Goal: Task Accomplishment & Management: Complete application form

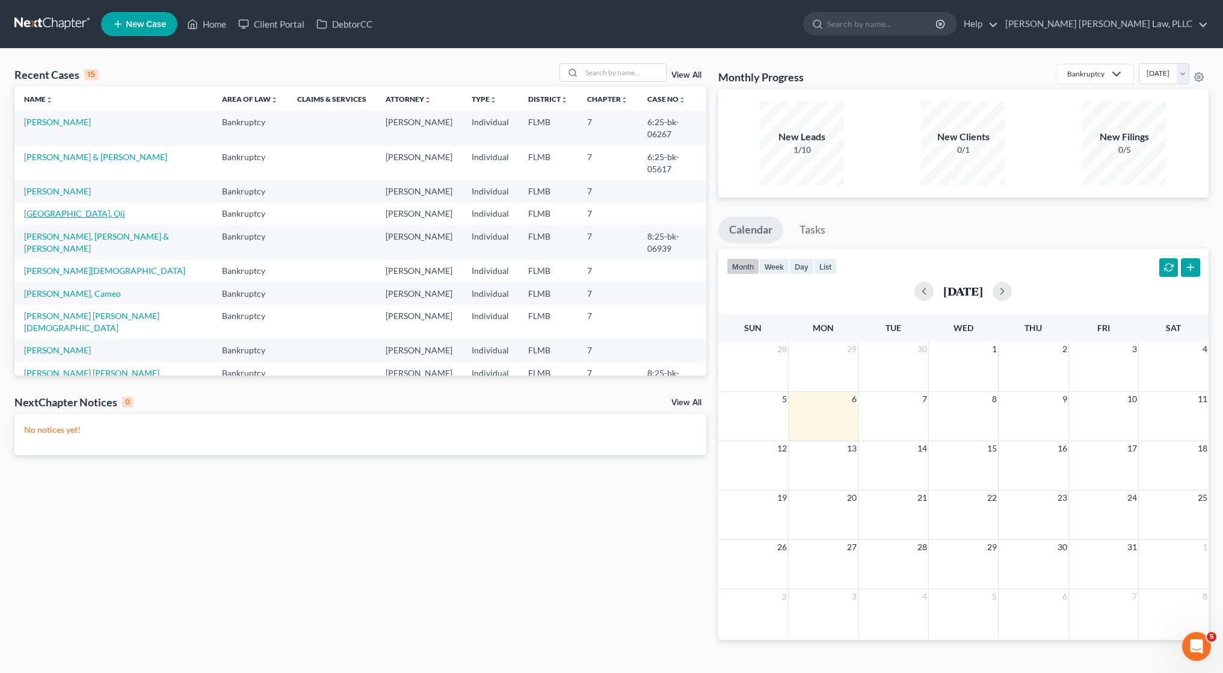
click at [40, 208] on link "[GEOGRAPHIC_DATA], Oji" at bounding box center [74, 213] width 101 height 10
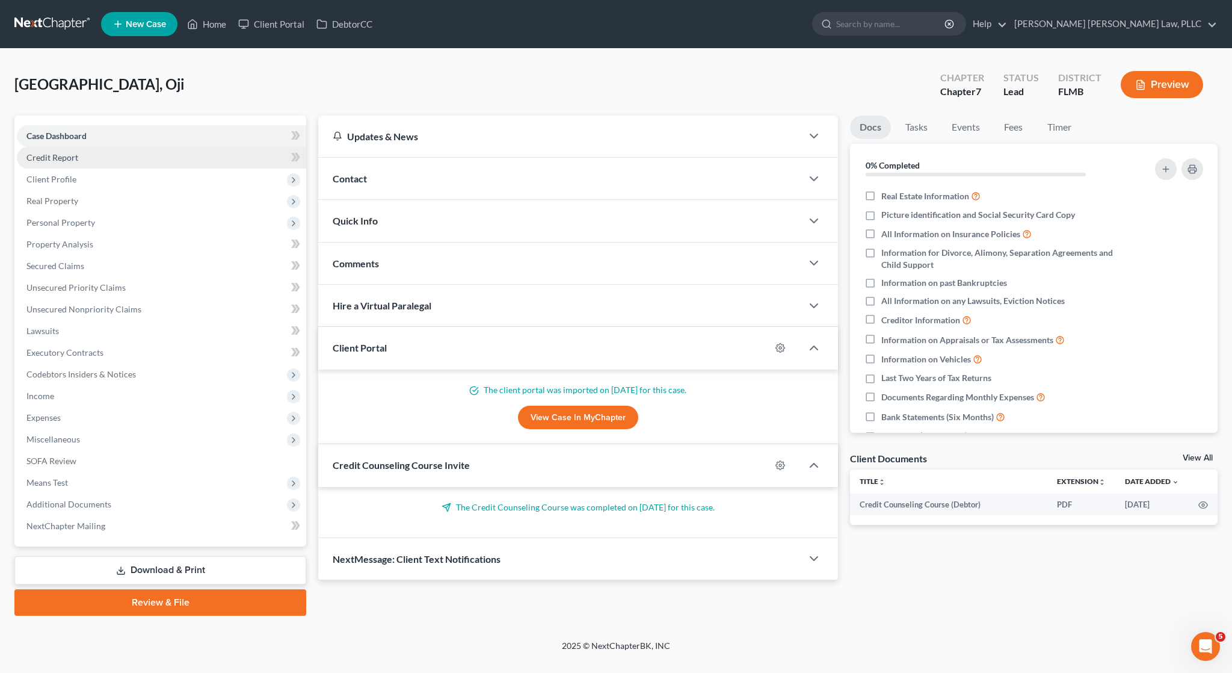
click at [104, 162] on link "Credit Report" at bounding box center [161, 158] width 289 height 22
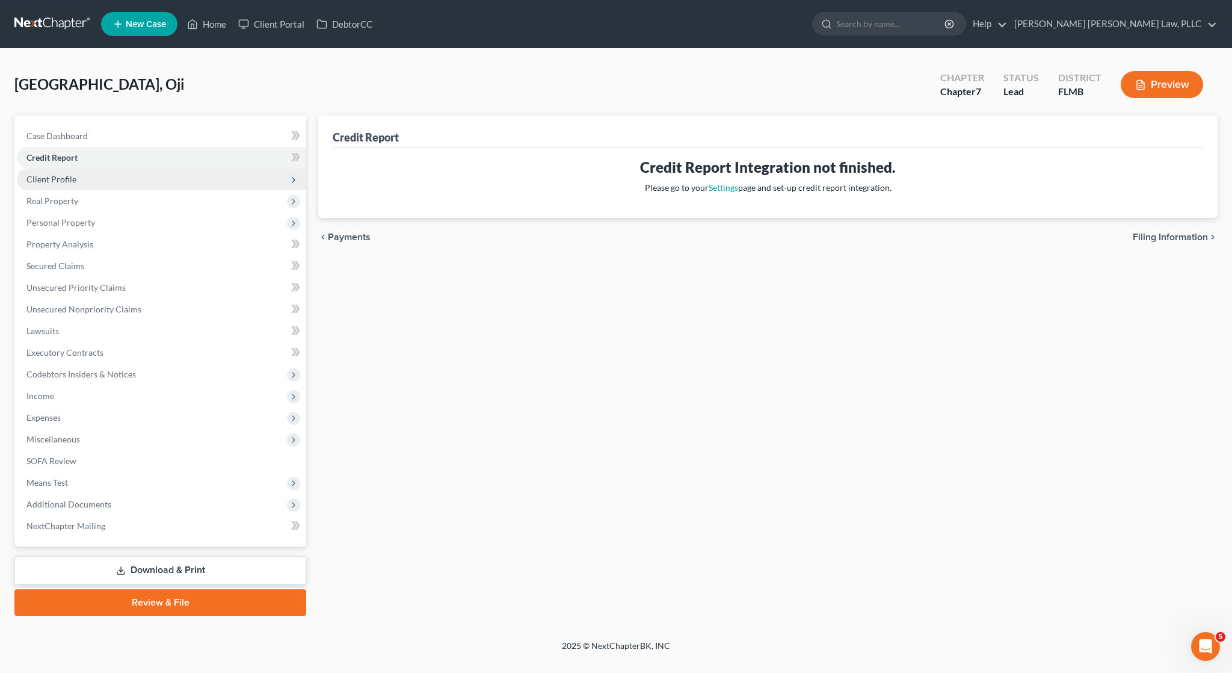
click at [108, 171] on span "Client Profile" at bounding box center [161, 179] width 289 height 22
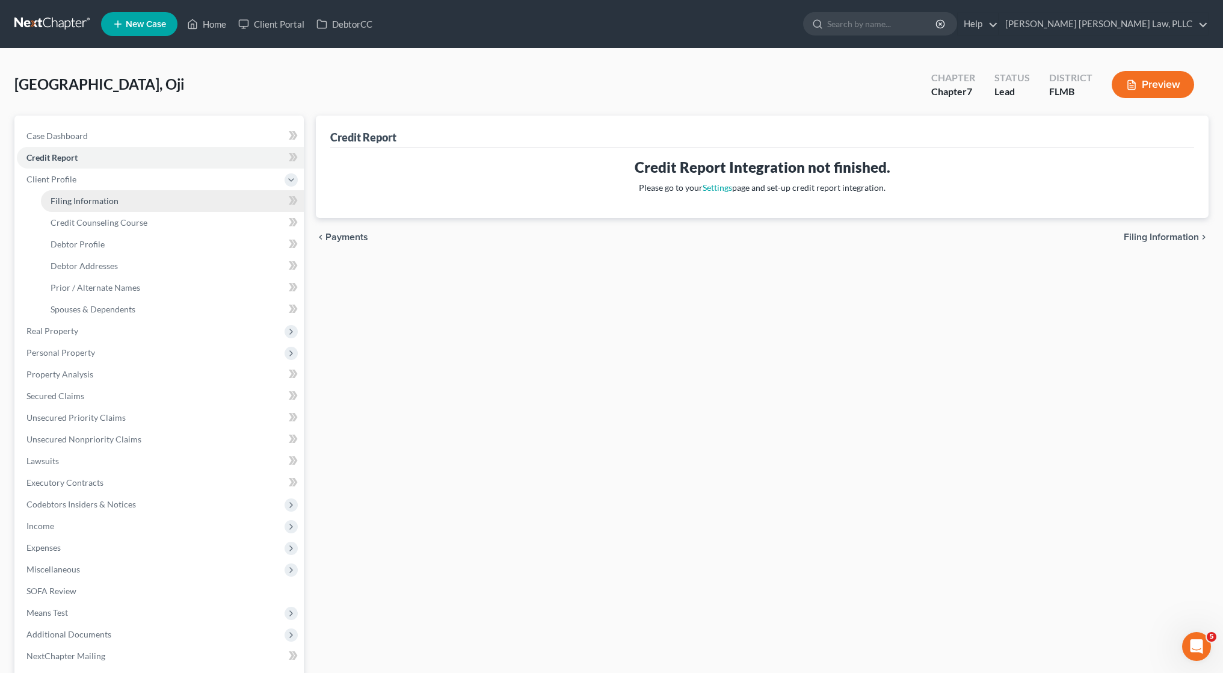
click at [190, 204] on link "Filing Information" at bounding box center [172, 201] width 263 height 22
select select "1"
select select "0"
select select "9"
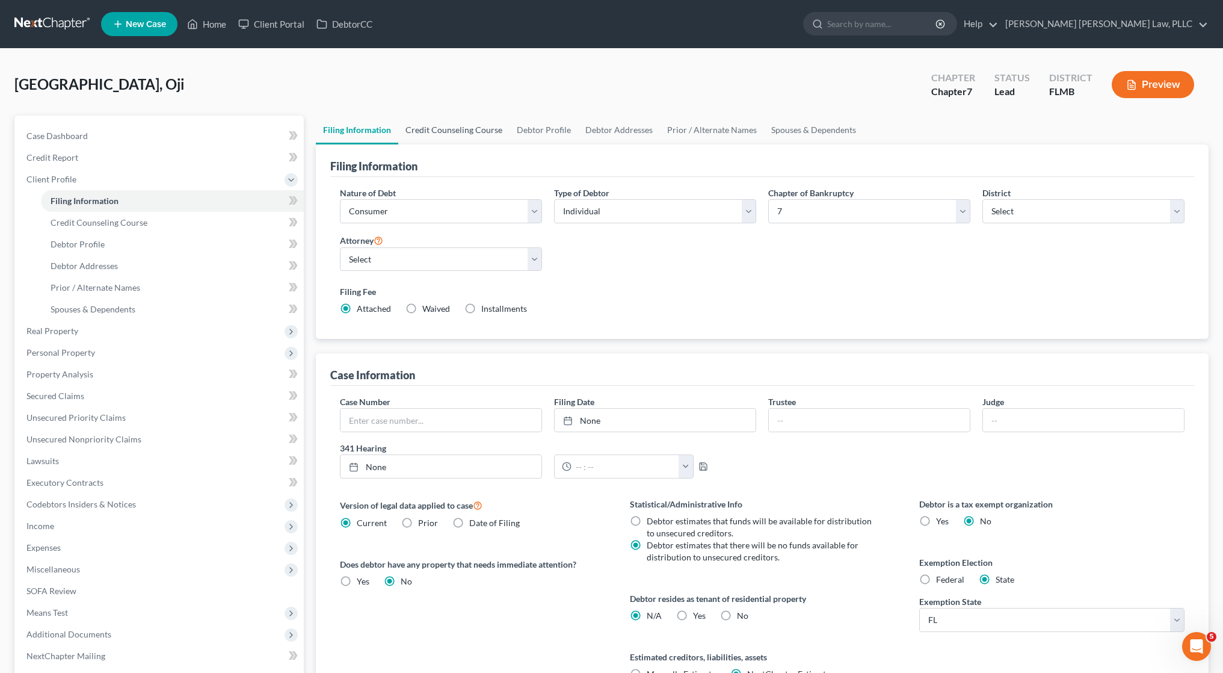
click at [472, 131] on link "Credit Counseling Course" at bounding box center [453, 129] width 111 height 29
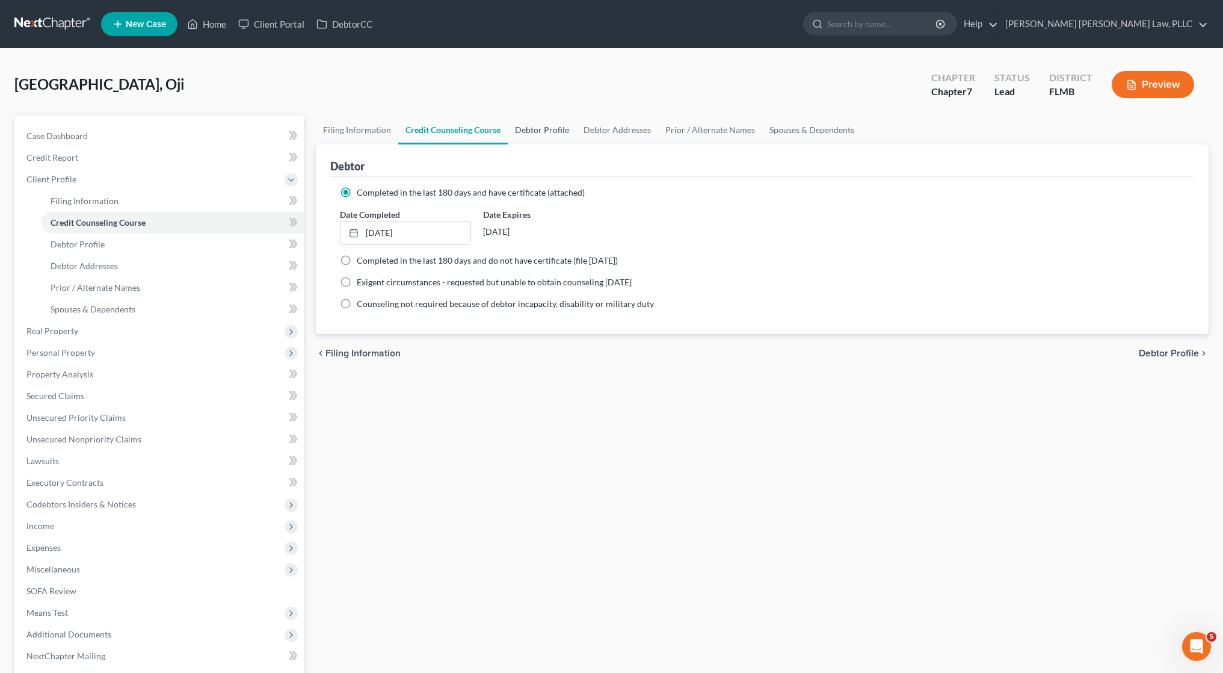
click at [543, 132] on link "Debtor Profile" at bounding box center [542, 129] width 69 height 29
select select "0"
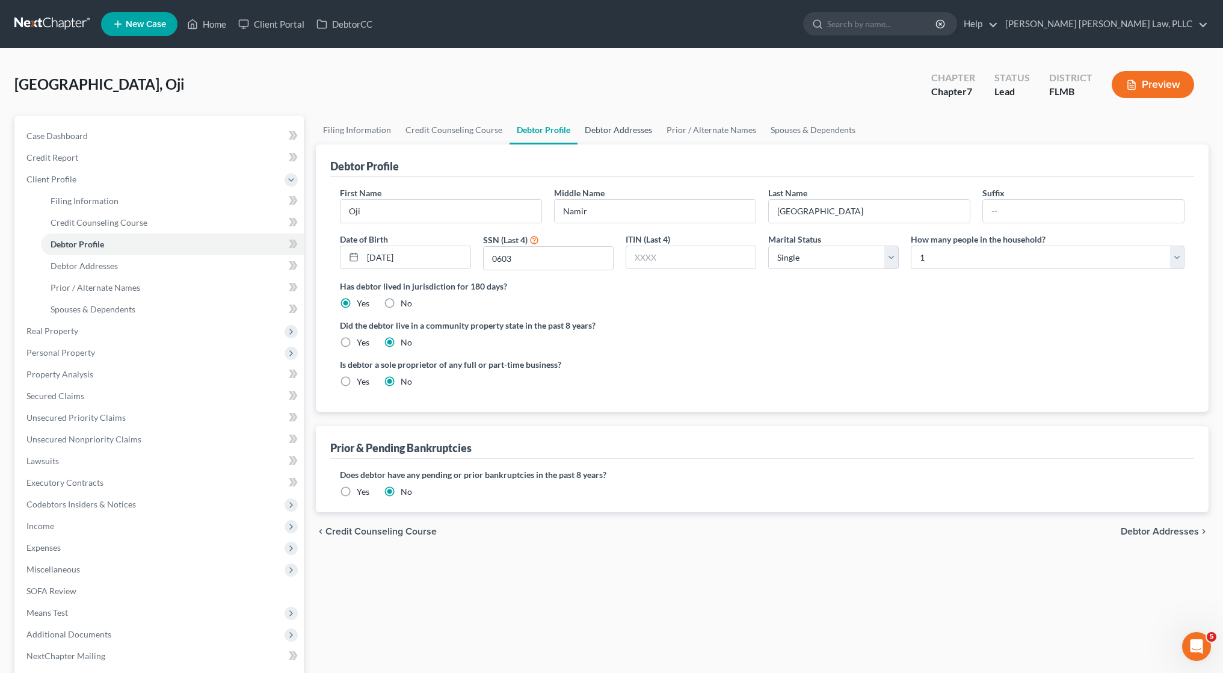
click at [639, 130] on link "Debtor Addresses" at bounding box center [618, 129] width 82 height 29
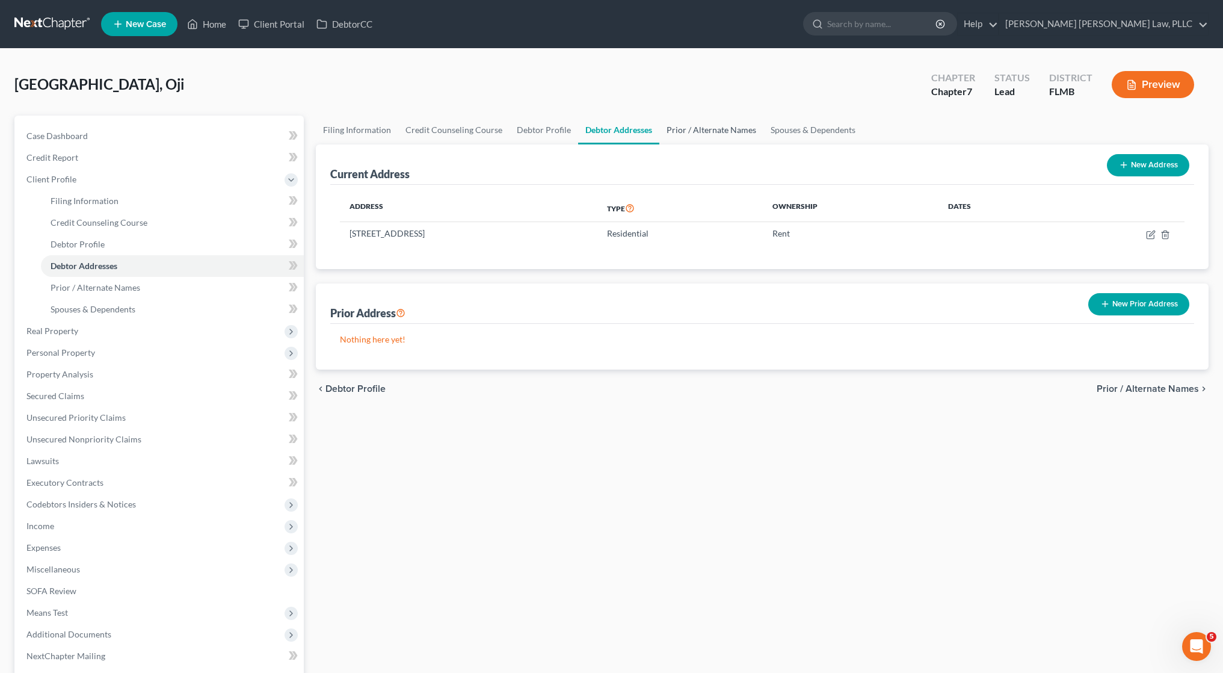
click at [688, 132] on link "Prior / Alternate Names" at bounding box center [711, 129] width 104 height 29
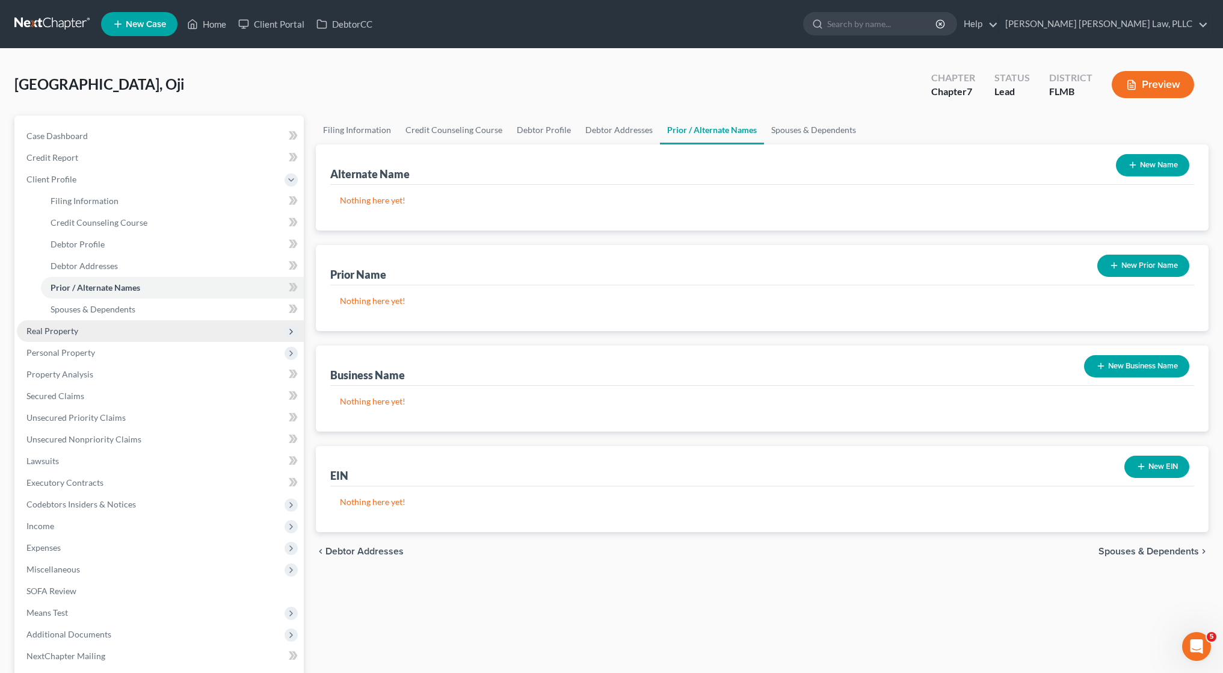
click at [151, 325] on span "Real Property" at bounding box center [160, 331] width 287 height 22
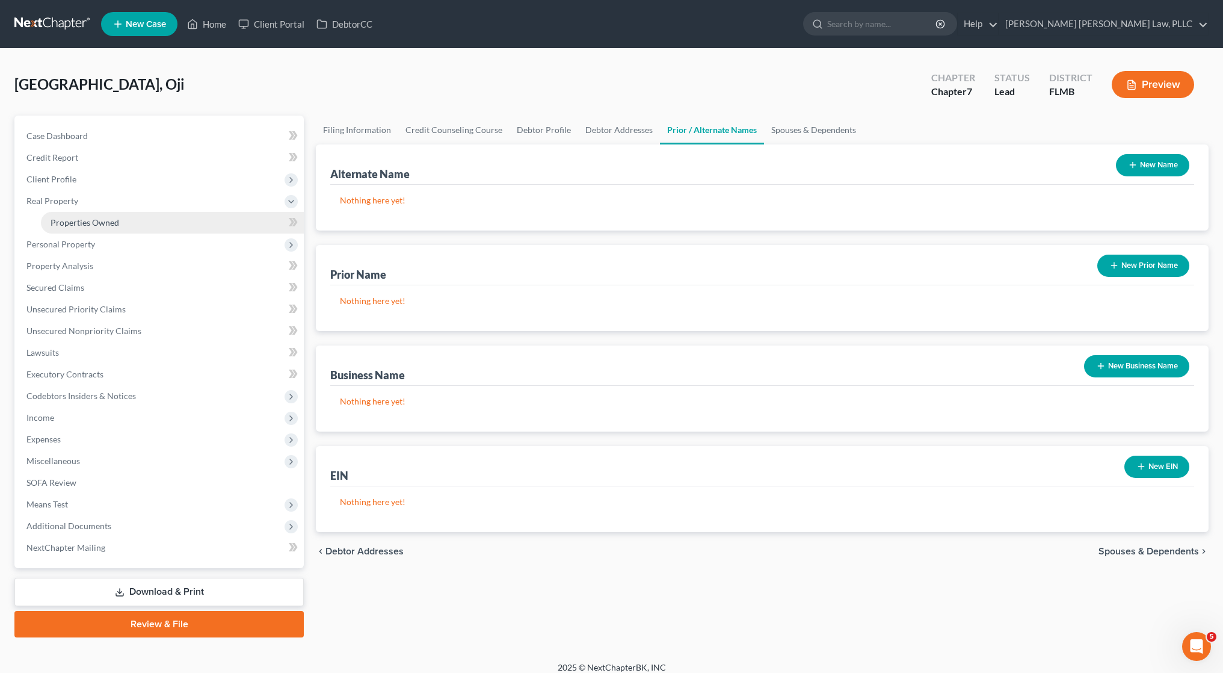
click at [186, 222] on link "Properties Owned" at bounding box center [172, 223] width 263 height 22
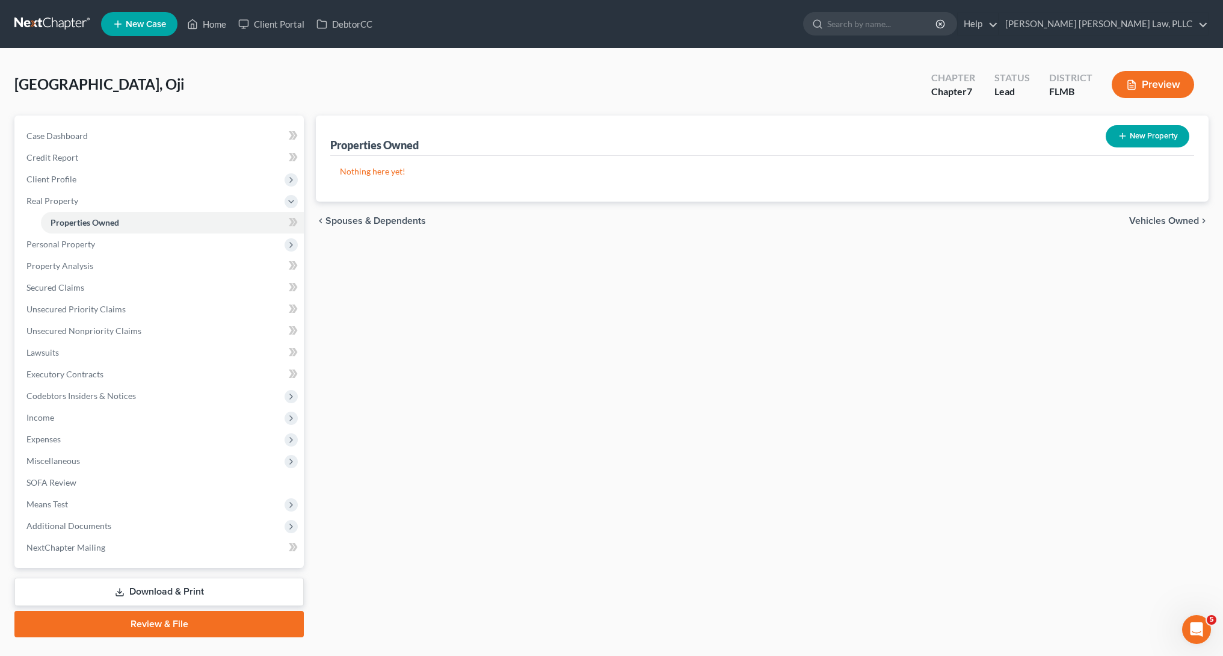
click at [1145, 138] on button "New Property" at bounding box center [1148, 136] width 84 height 22
select select "9"
select select "0"
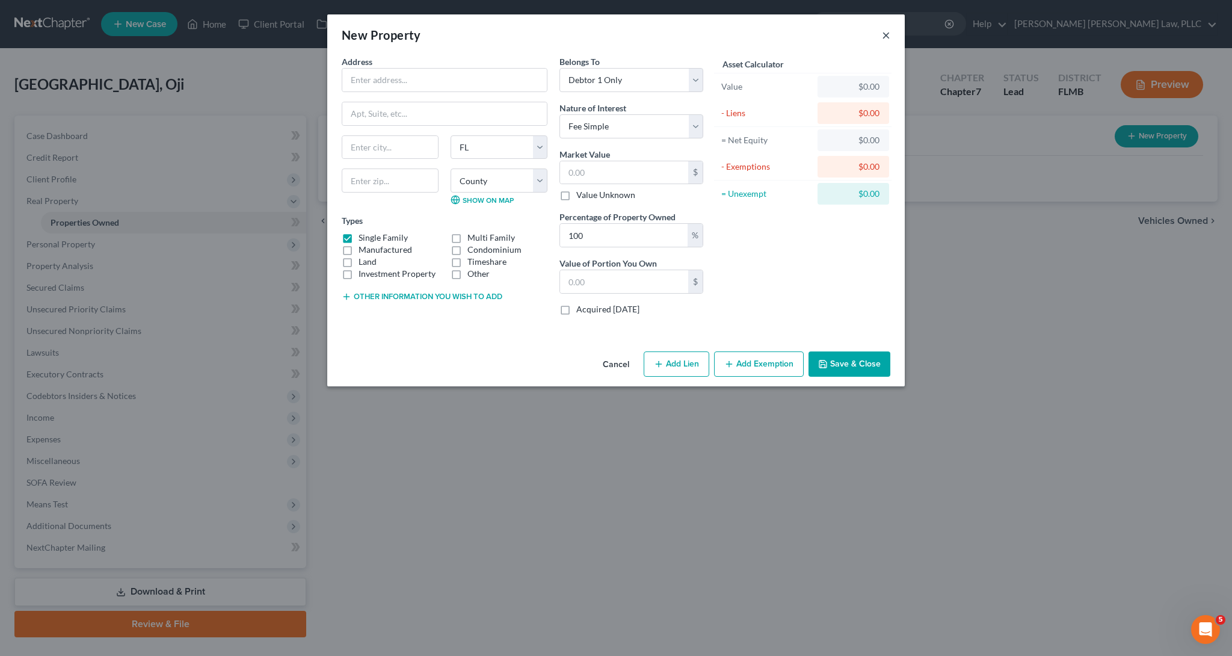
click at [886, 38] on button "×" at bounding box center [886, 35] width 8 height 14
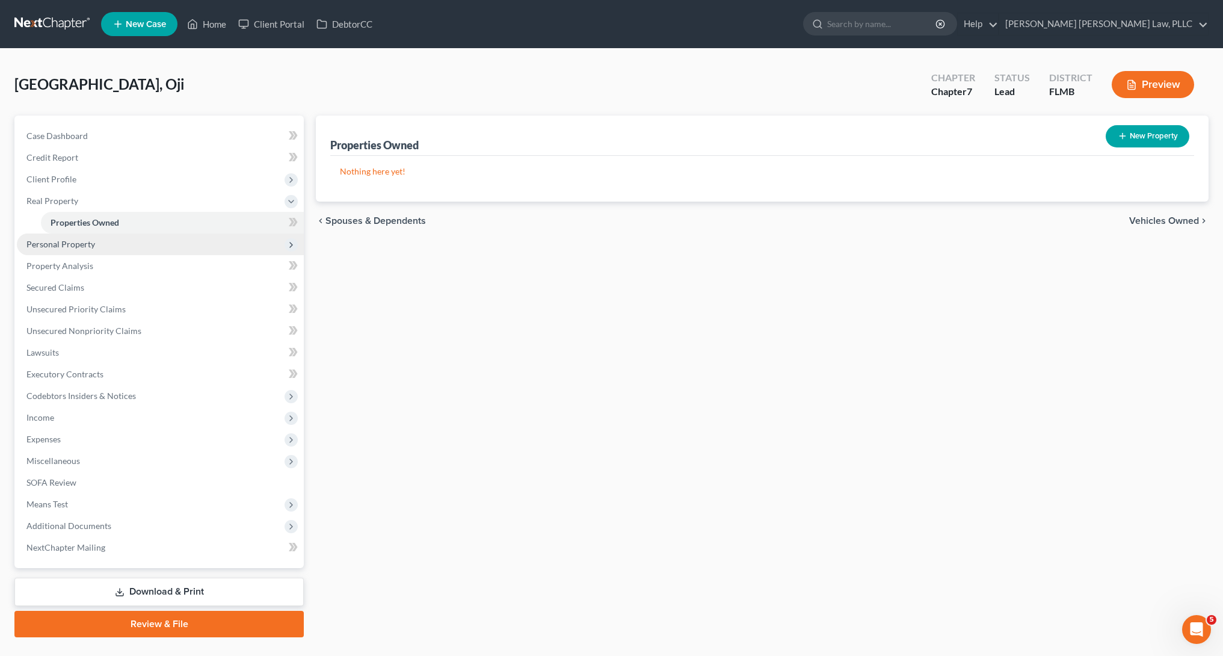
click at [106, 250] on span "Personal Property" at bounding box center [160, 244] width 287 height 22
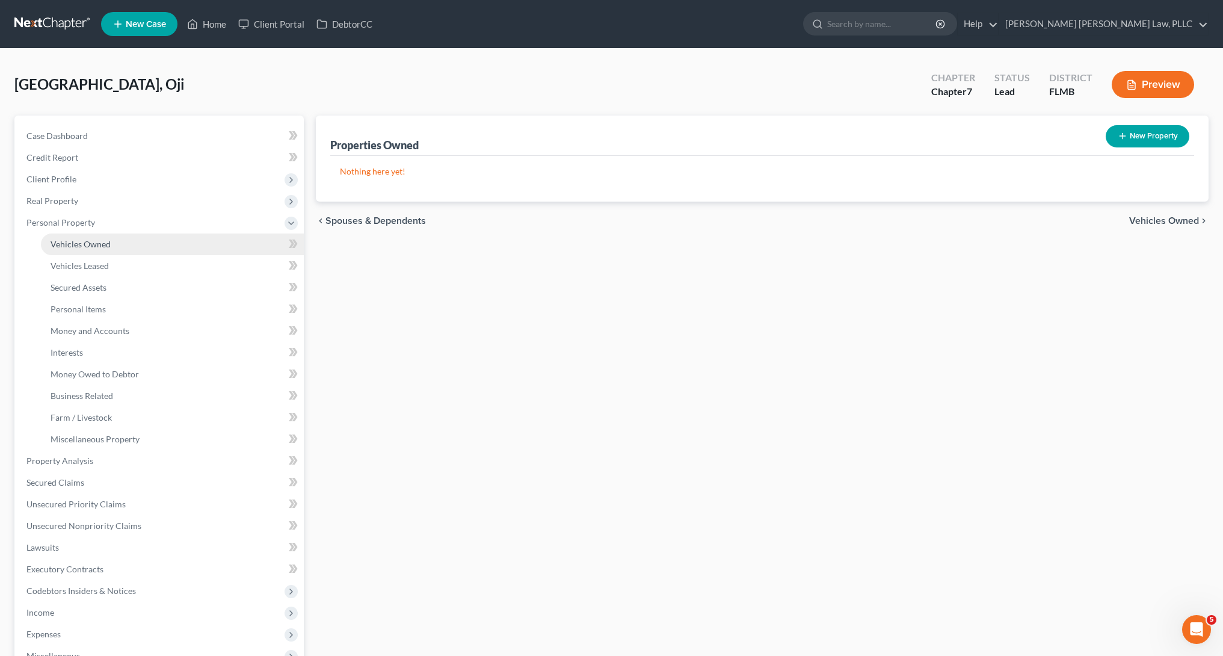
click at [104, 241] on span "Vehicles Owned" at bounding box center [81, 244] width 60 height 10
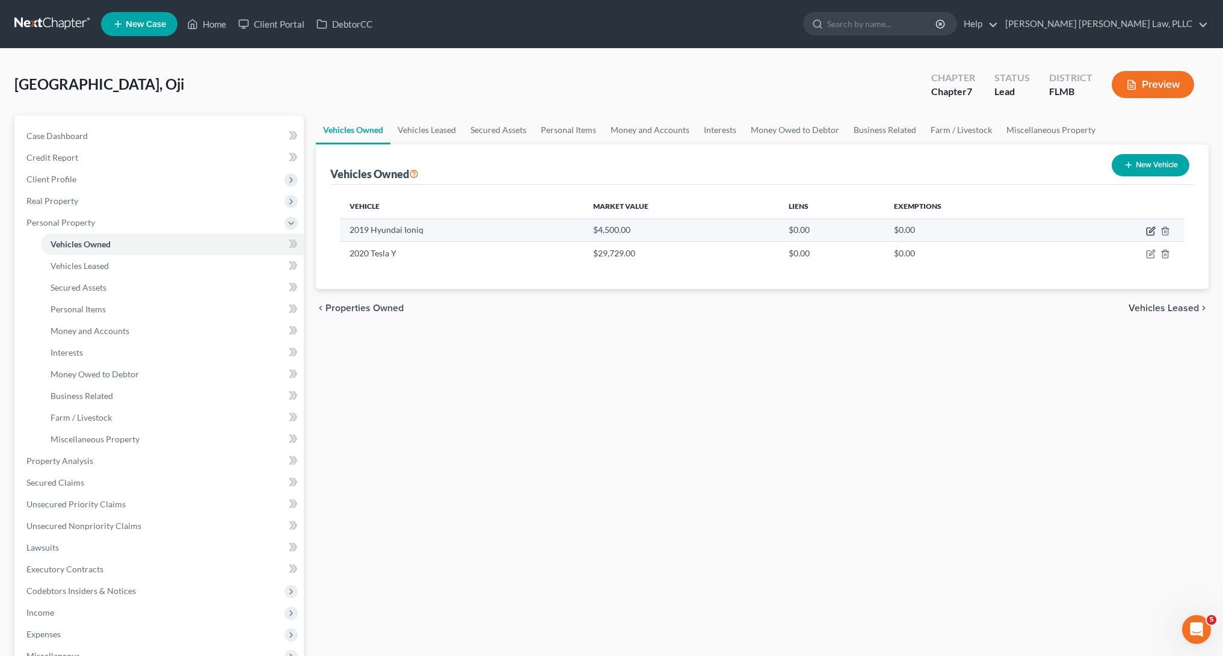
click at [1150, 226] on icon "button" at bounding box center [1151, 231] width 10 height 10
select select "0"
select select "7"
select select "3"
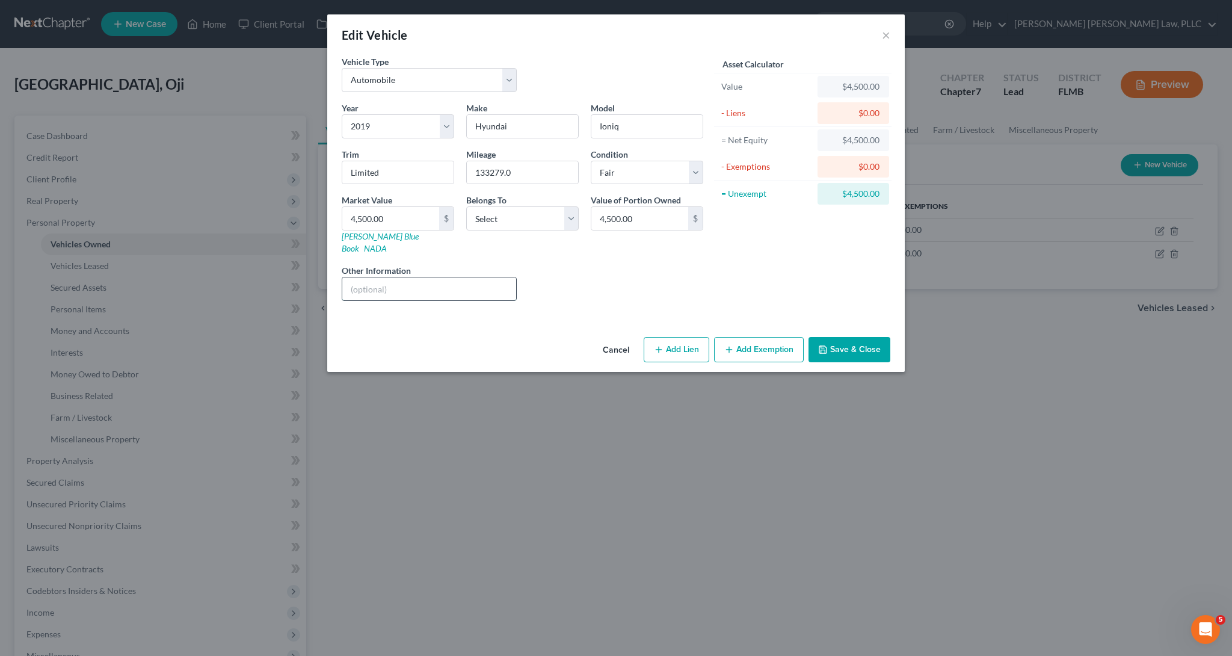
click at [442, 277] on input "text" at bounding box center [429, 288] width 174 height 23
paste input "VIN: [US_VEHICLE_IDENTIFICATION_NUMBER]"
click at [470, 277] on input "VIN: [US_VEHICLE_IDENTIFICATION_NUMBER]" at bounding box center [429, 288] width 174 height 23
paste input "Style / Body: Hatchback 4DEngine: Electric 118 118"
type input "VIN: [US_VEHICLE_IDENTIFICATION_NUMBER] Style / Body: Hatchback 4DEngine: Elect…"
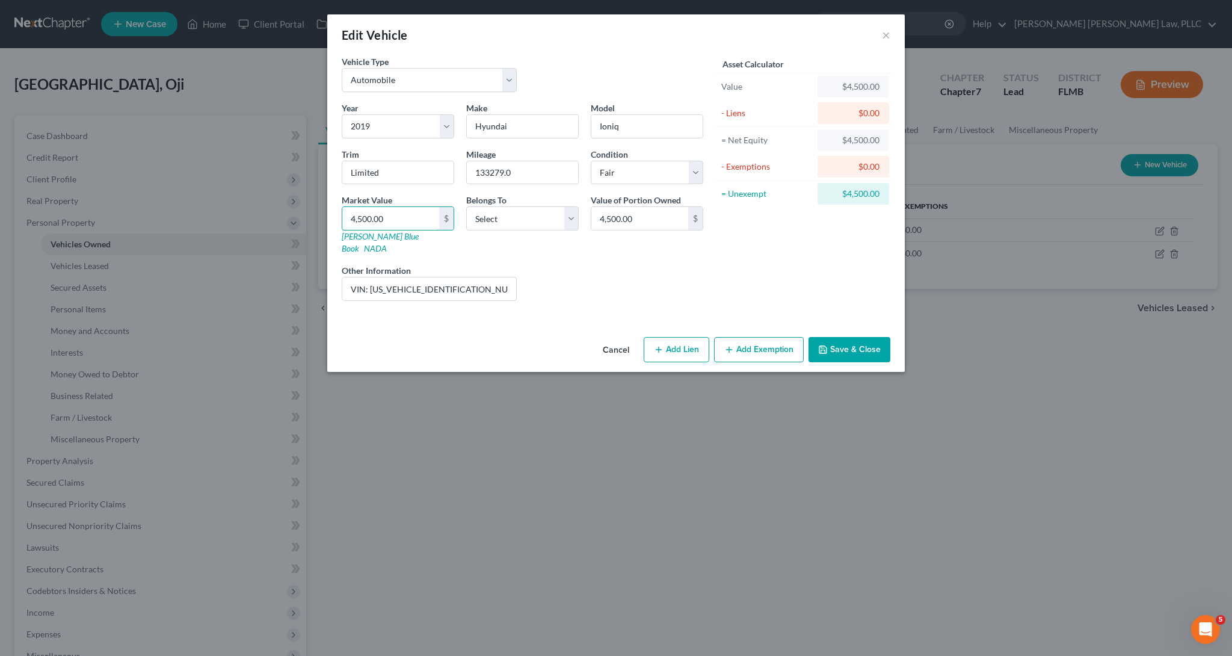
drag, startPoint x: 390, startPoint y: 215, endPoint x: 260, endPoint y: 211, distance: 130.0
click at [260, 211] on div "Edit Vehicle × Vehicle Type Select Automobile Truck Trailer Watercraft Aircraft…" at bounding box center [616, 328] width 1232 height 656
type input "7"
type input "7.00"
type input "75"
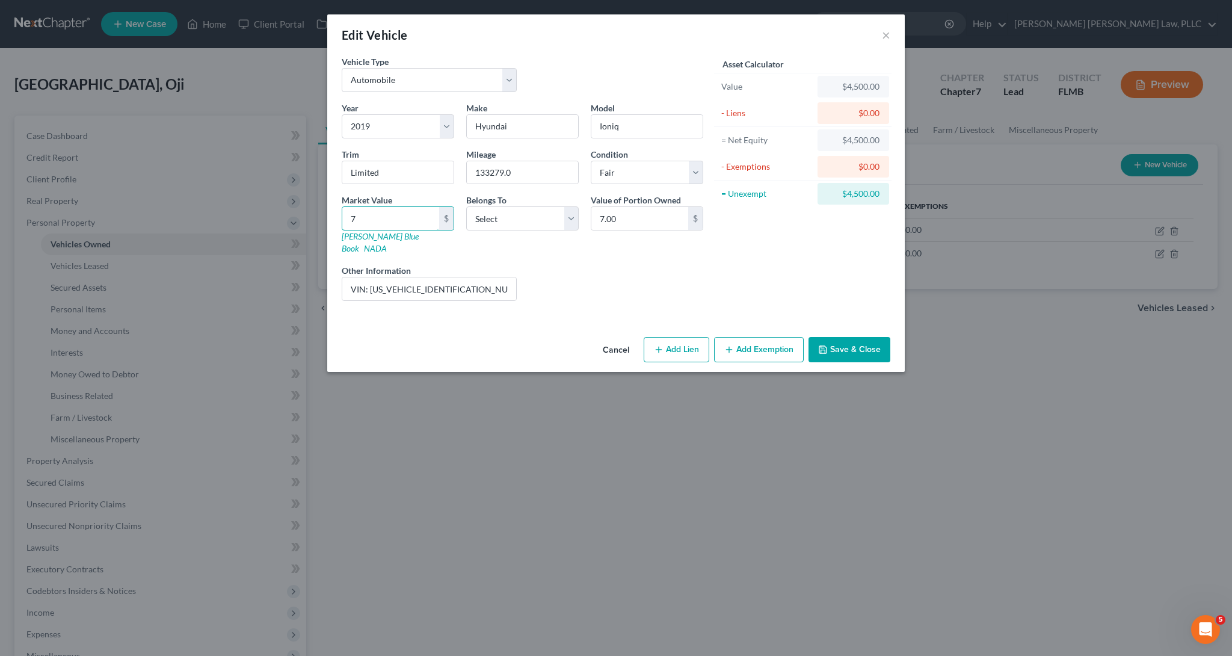
type input "75.00"
type input "750"
type input "750.00"
type input "7500"
type input "7,500.00"
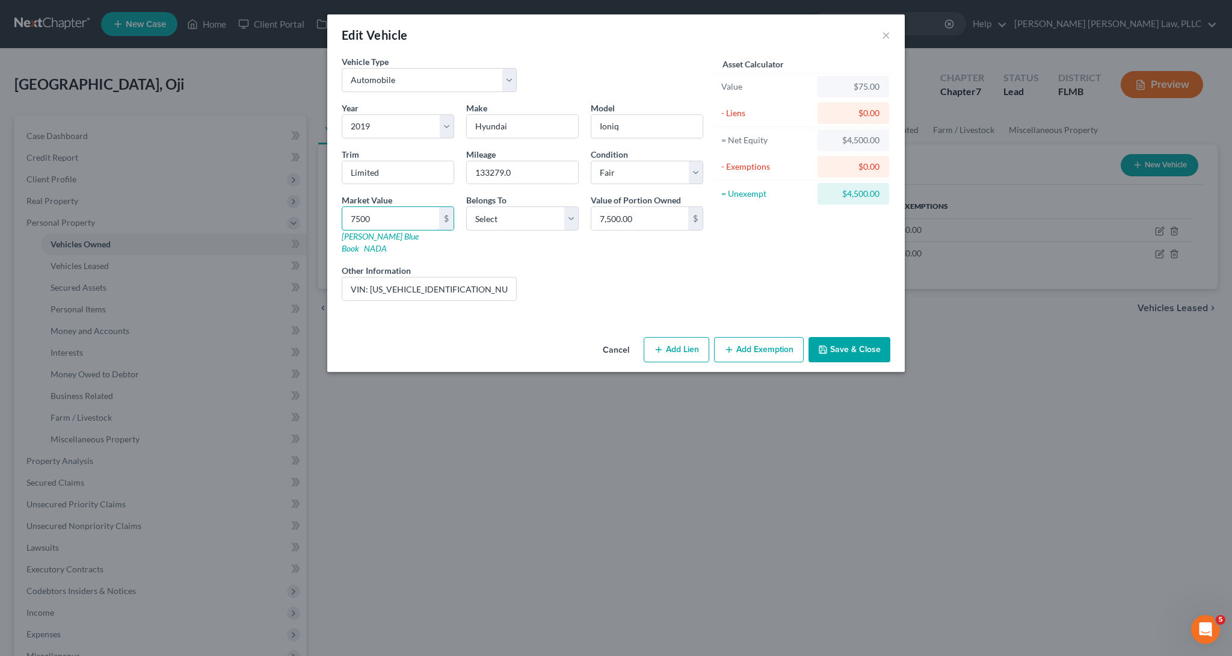
type input "7,500"
click at [825, 345] on icon "button" at bounding box center [823, 350] width 10 height 10
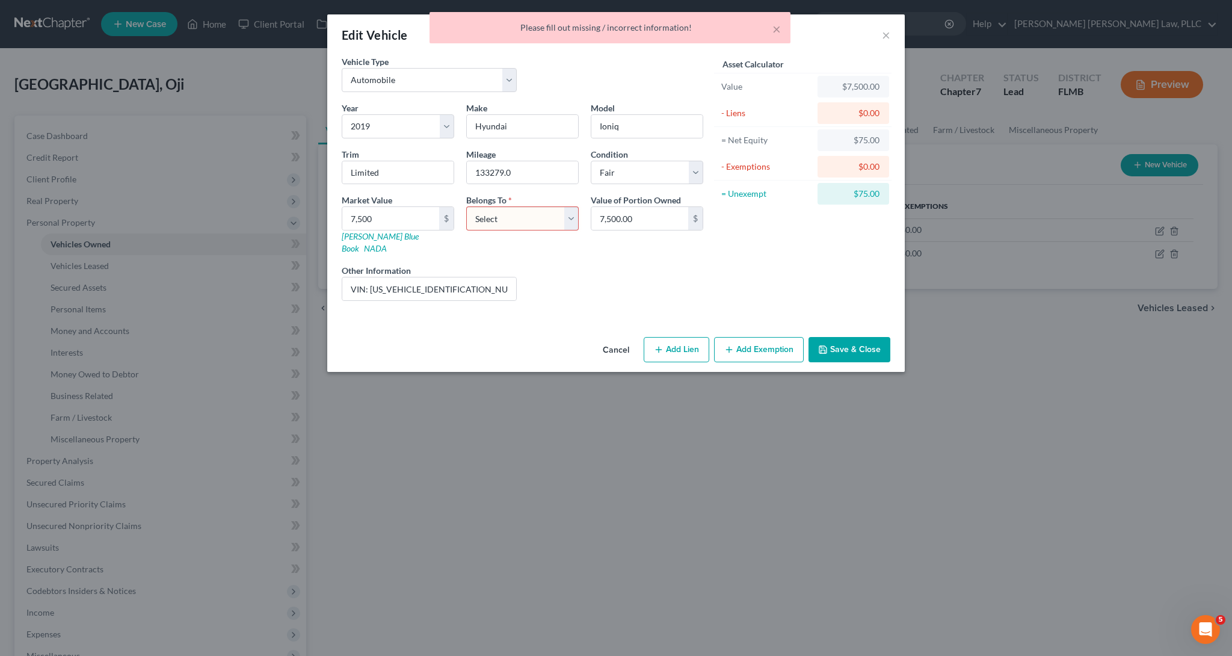
select select "0"
click at [824, 337] on button "Save & Close" at bounding box center [849, 349] width 82 height 25
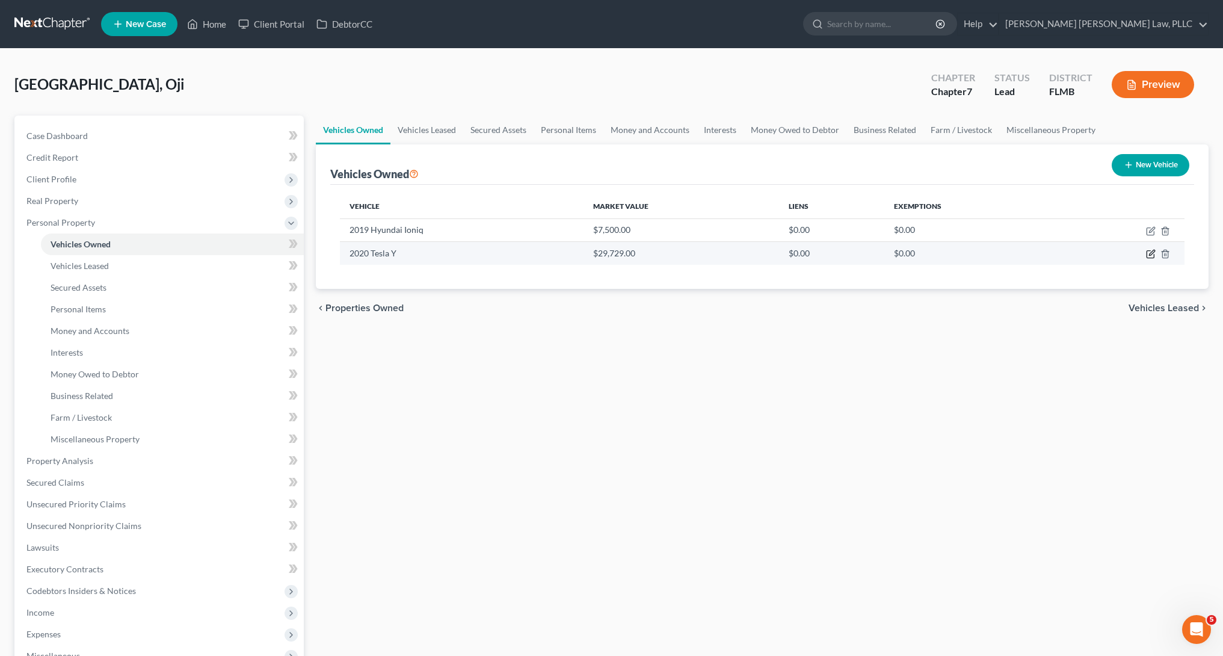
click at [1149, 252] on icon "button" at bounding box center [1151, 254] width 10 height 10
select select "0"
select select "6"
select select "1"
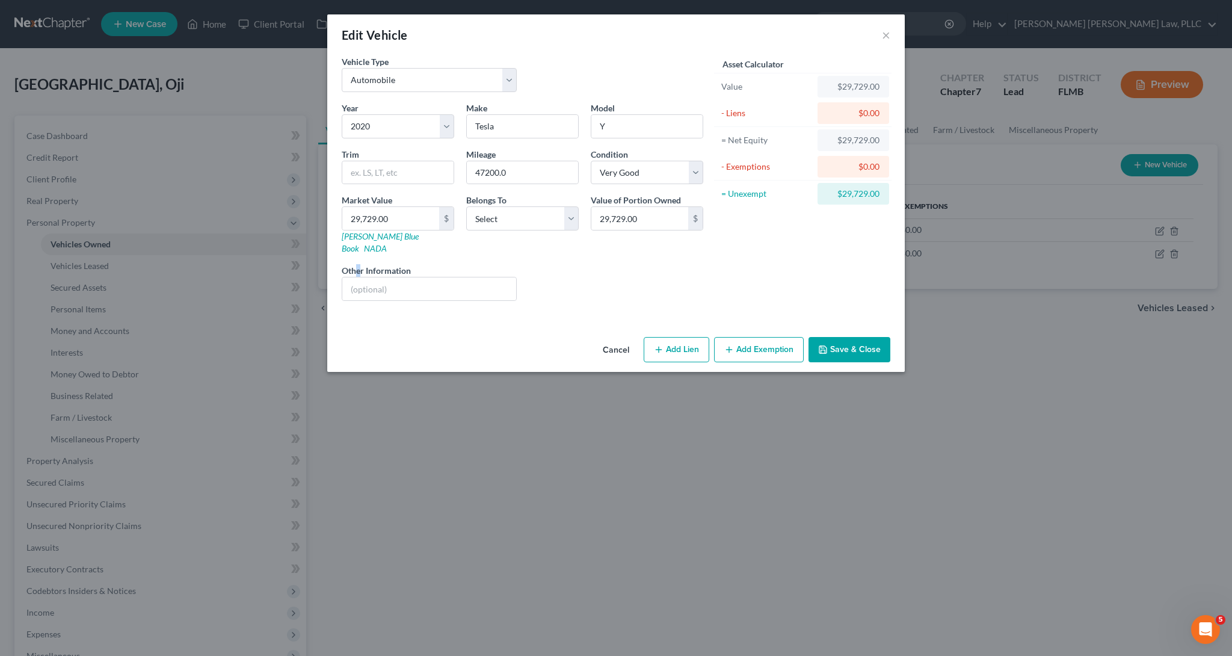
click at [359, 264] on label "Other Information" at bounding box center [376, 270] width 69 height 13
click at [365, 277] on input "text" at bounding box center [429, 288] width 174 height 23
paste input "VIN: [US_VEHICLE_IDENTIFICATION_NUMBER] Style / Body: SUV 4DEngine: Electric 34…"
drag, startPoint x: 499, startPoint y: 273, endPoint x: 206, endPoint y: 276, distance: 293.0
click at [206, 276] on div "Edit Vehicle × Vehicle Type Select Automobile Truck Trailer Watercraft Aircraft…" at bounding box center [616, 328] width 1232 height 656
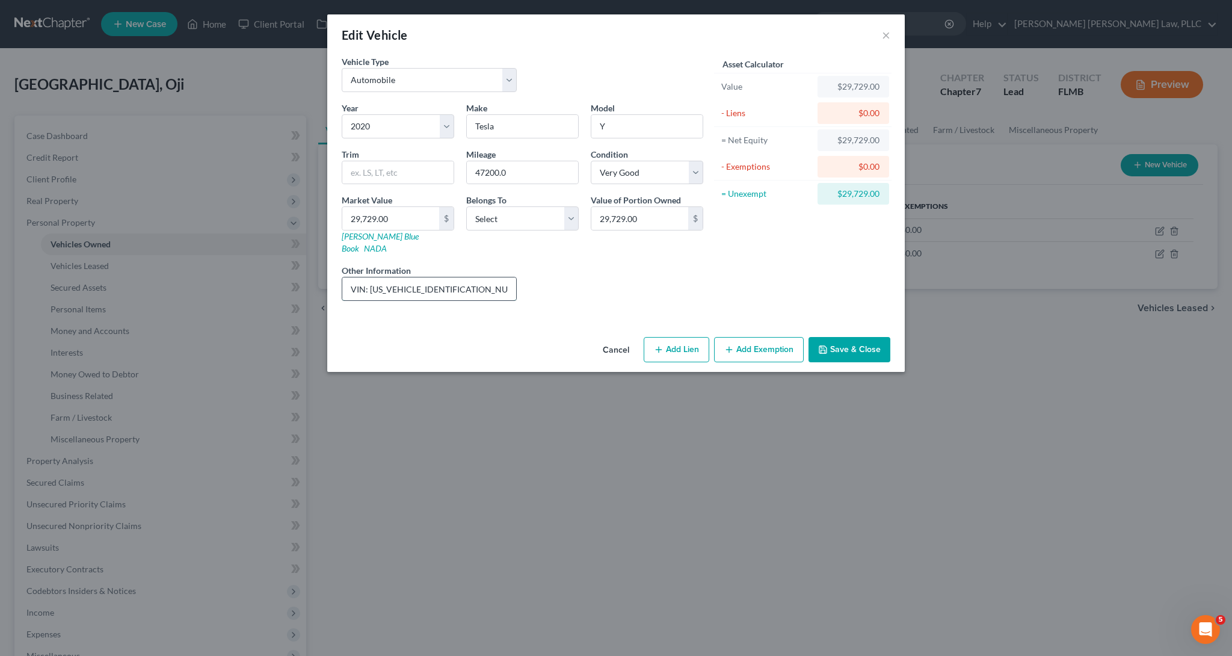
click at [463, 277] on input "VIN: [US_VEHICLE_IDENTIFICATION_NUMBER] Style / Body: SUV 4DEngine: Electric 34…" at bounding box center [429, 288] width 174 height 23
type input "VIN: [US_VEHICLE_IDENTIFICATION_NUMBER] Style / Body: SUV 4DEngine: Electric 34…"
click at [745, 272] on div "Asset Calculator Value $29,729.00 - Liens $0.00 = Net Equity $29,729.00 - Exemp…" at bounding box center [802, 182] width 187 height 255
click at [425, 171] on input "text" at bounding box center [397, 172] width 111 height 23
select select "0"
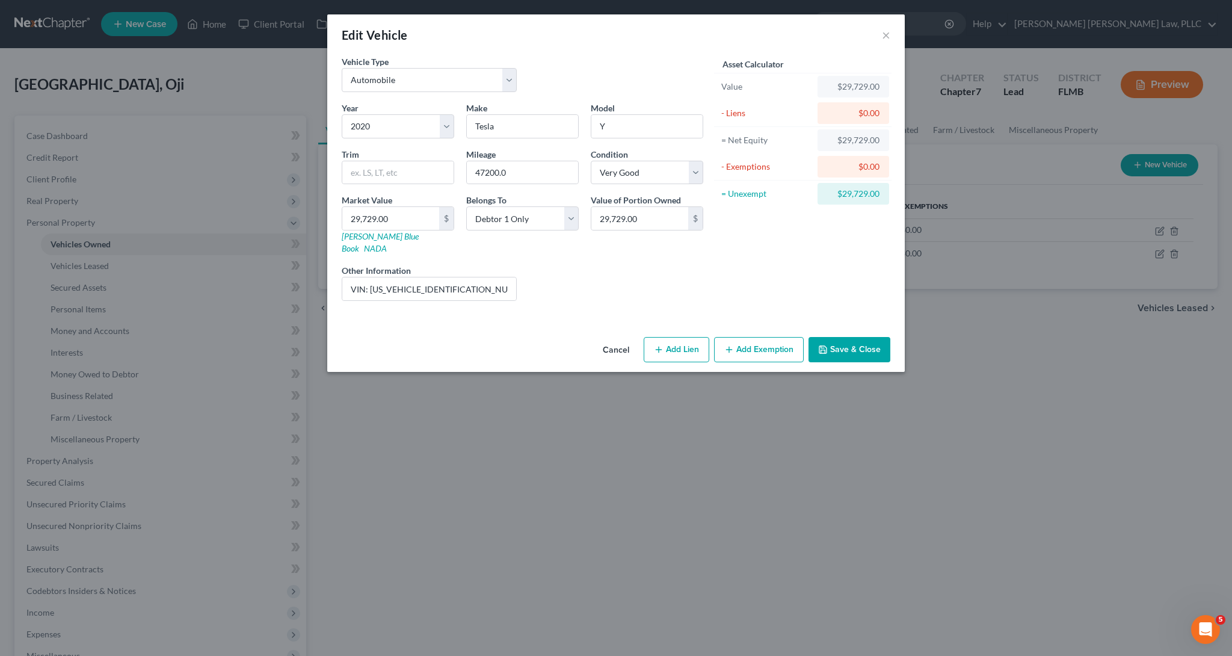
click at [740, 288] on div "Asset Calculator Value $29,729.00 - Liens $0.00 = Net Equity $29,729.00 - Exemp…" at bounding box center [802, 182] width 187 height 255
drag, startPoint x: 387, startPoint y: 220, endPoint x: 272, endPoint y: 212, distance: 115.7
click at [272, 212] on div "Edit Vehicle × Vehicle Type Select Automobile Truck Trailer Watercraft Aircraft…" at bounding box center [616, 328] width 1232 height 656
type input "2"
type input "2.00"
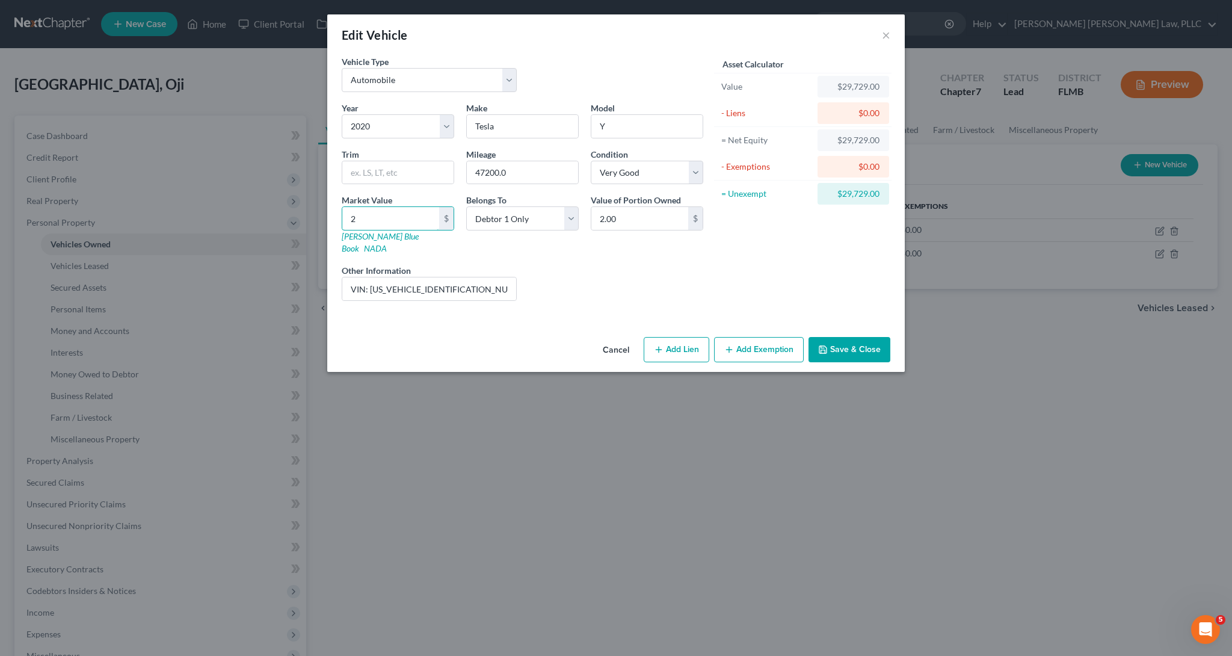
type input "20"
type input "20.00"
type input "200"
type input "200.00"
type input "2000"
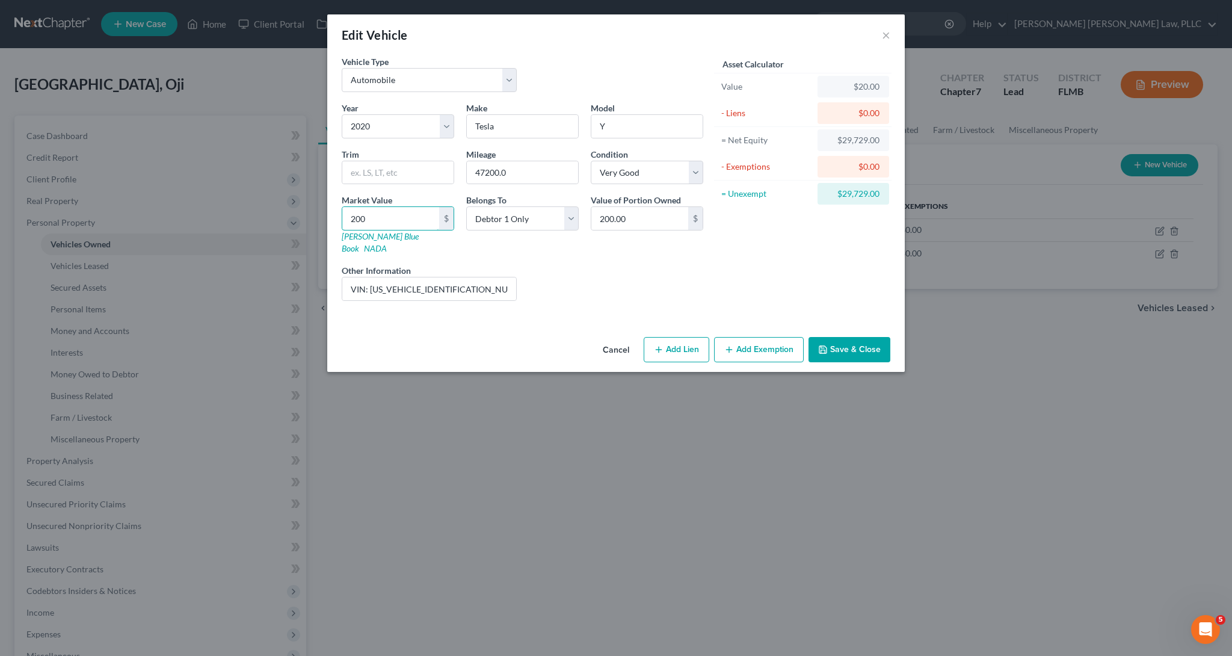
type input "2,000.00"
type input "2,0000"
type input "20,000.00"
type input "20,000"
